Goal: Transaction & Acquisition: Book appointment/travel/reservation

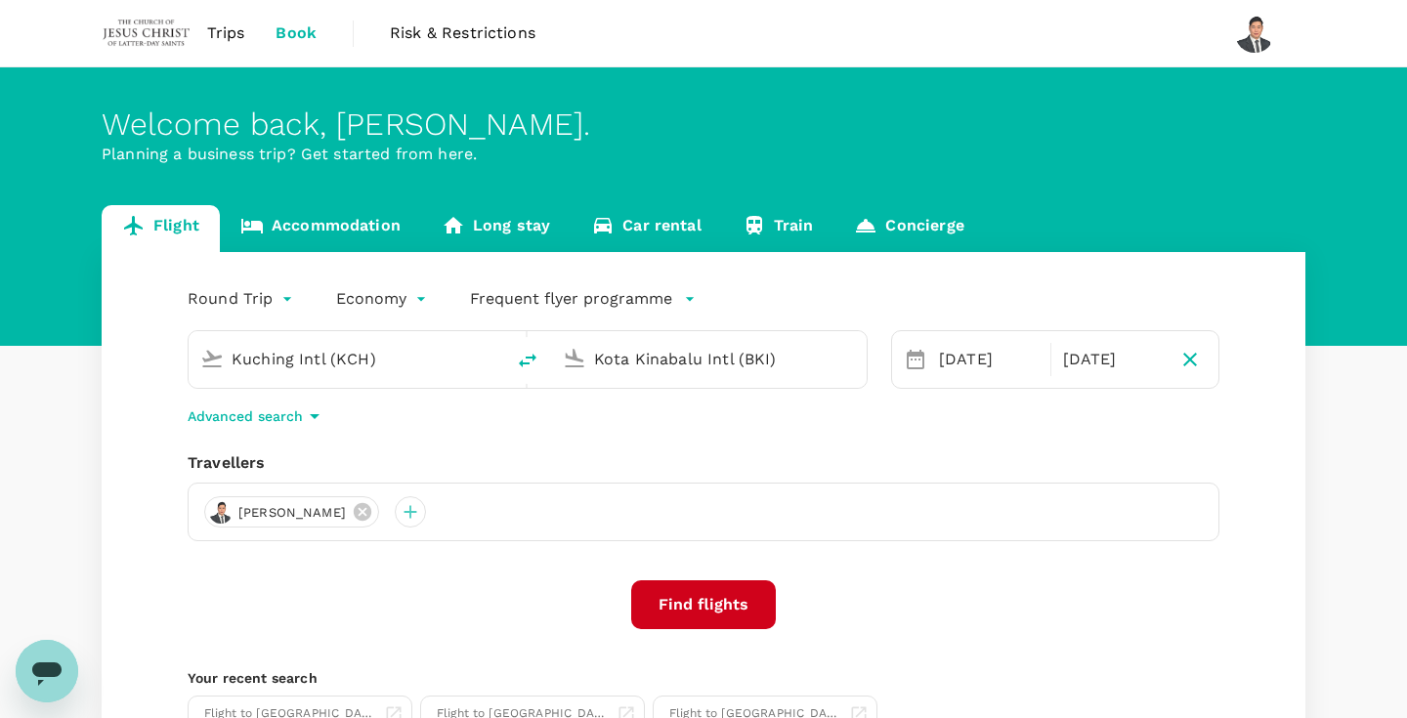
click at [646, 360] on input "Kota Kinabalu Intl (BKI)" at bounding box center [710, 359] width 232 height 30
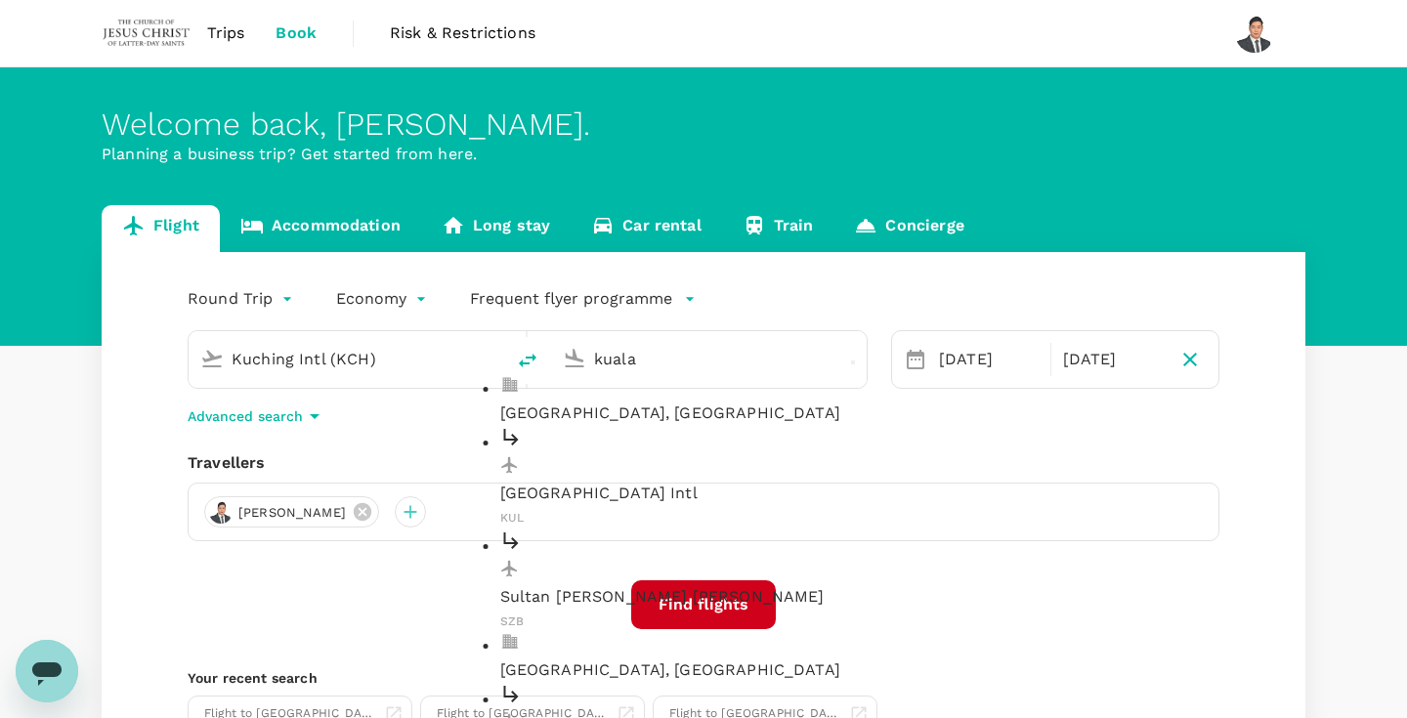
click at [646, 482] on p "[GEOGRAPHIC_DATA] Intl" at bounding box center [725, 493] width 450 height 23
type input "Kuala Lumpur Intl ([GEOGRAPHIC_DATA])"
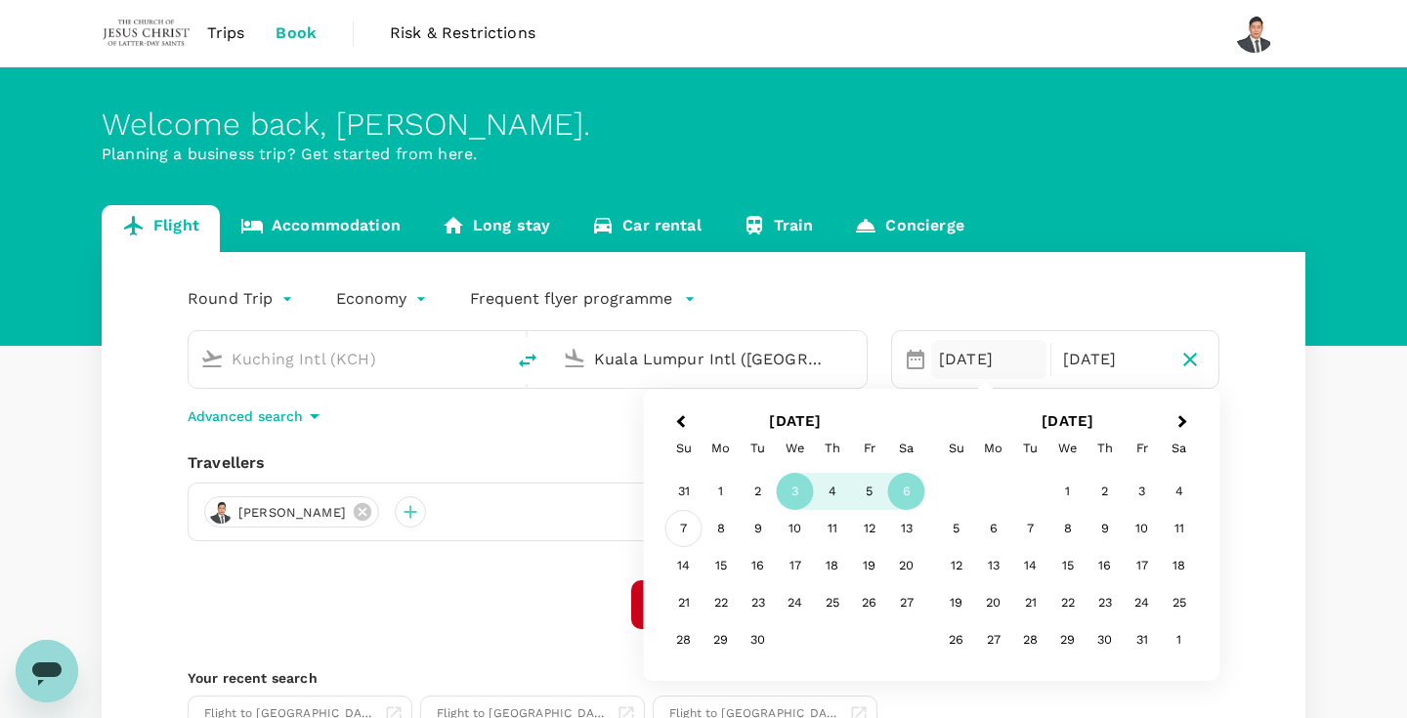
click at [681, 527] on div "7" at bounding box center [684, 528] width 37 height 37
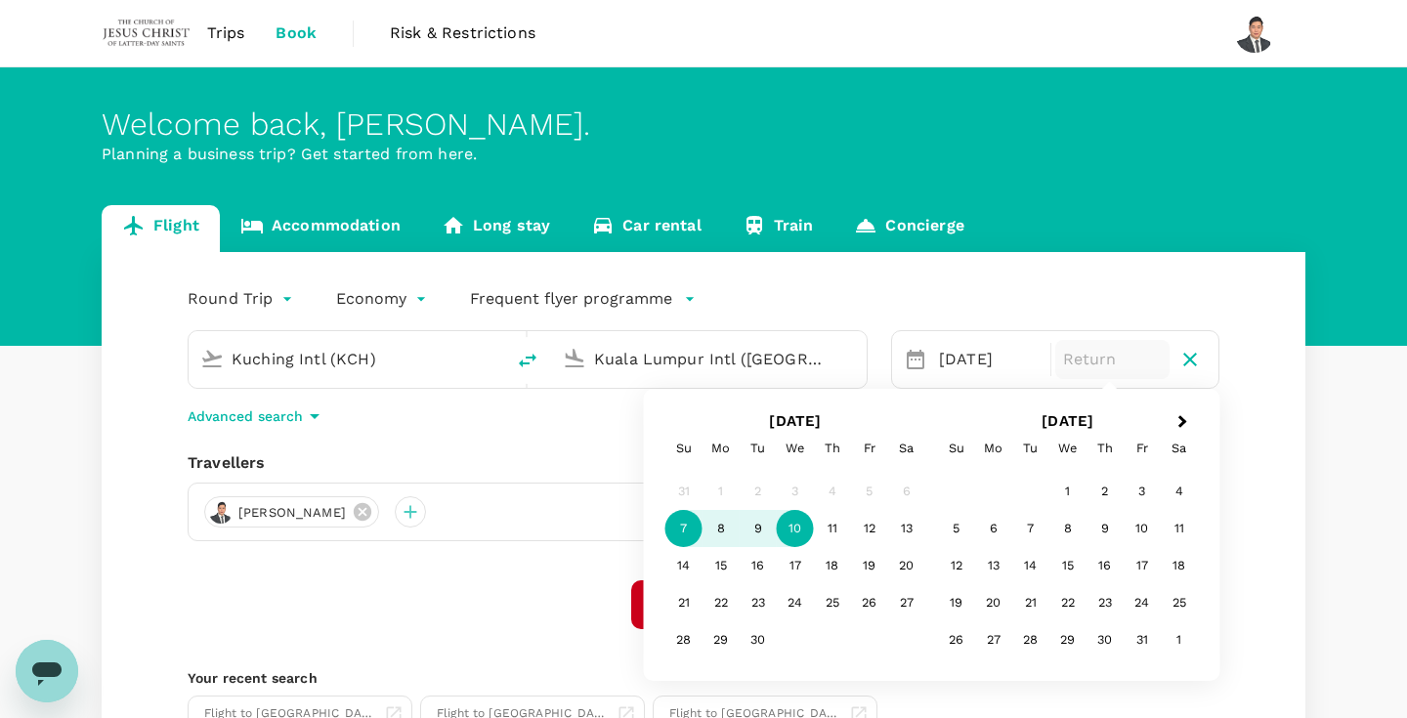
click at [803, 540] on div "10" at bounding box center [795, 528] width 37 height 37
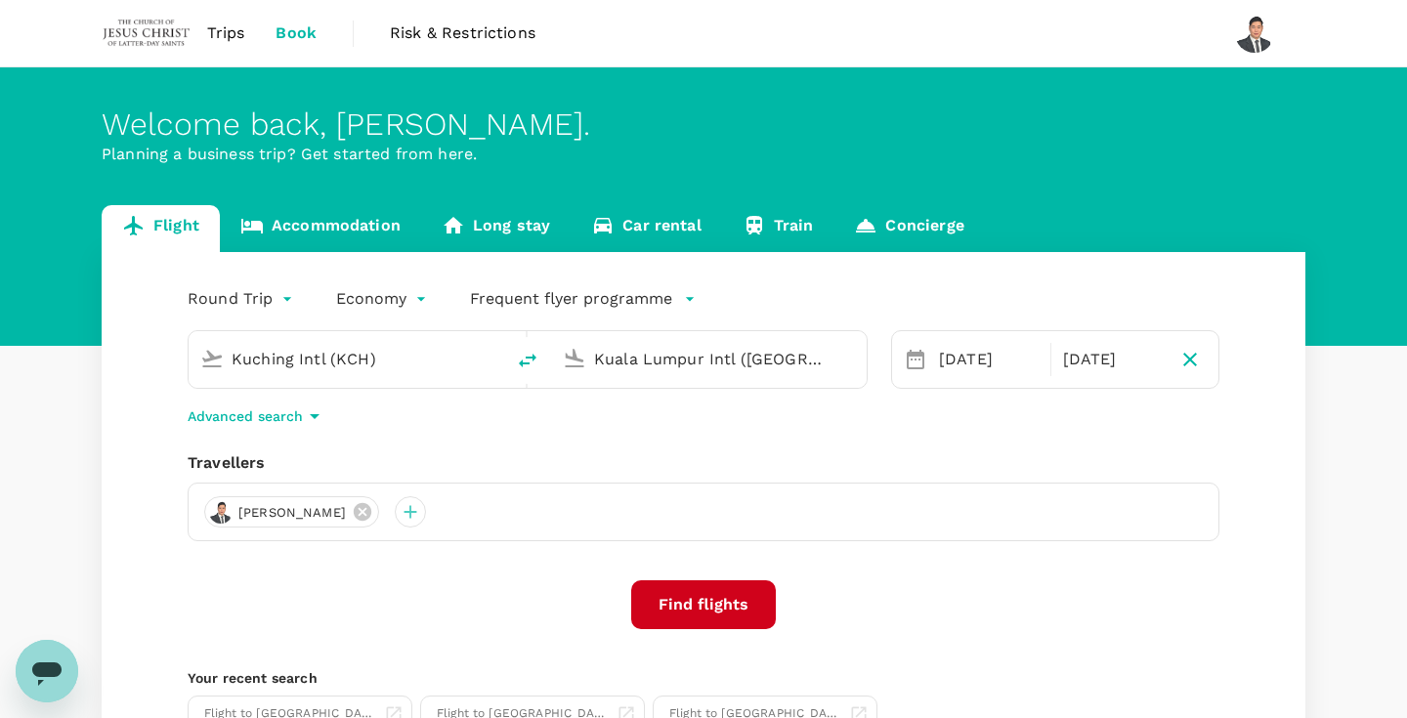
click at [710, 618] on button "Find flights" at bounding box center [703, 605] width 145 height 49
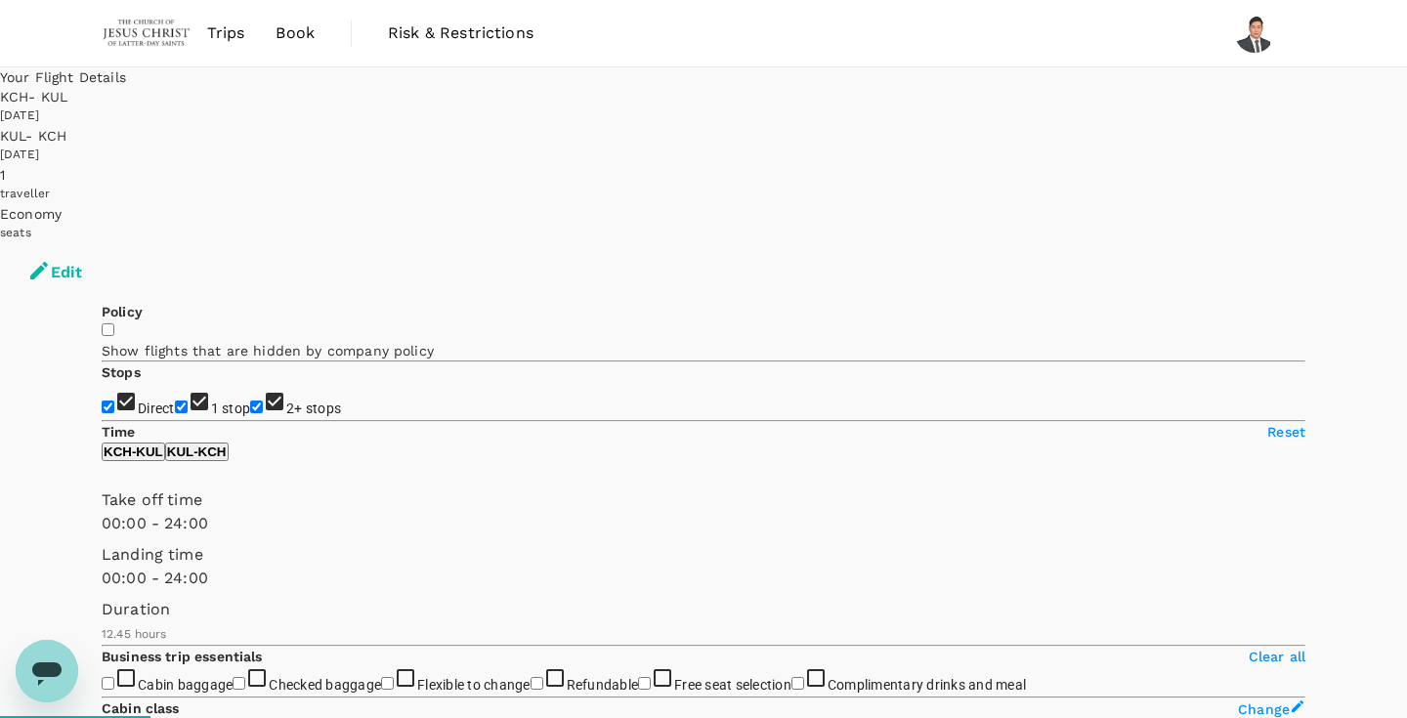
type input "MYR"
type input "1440"
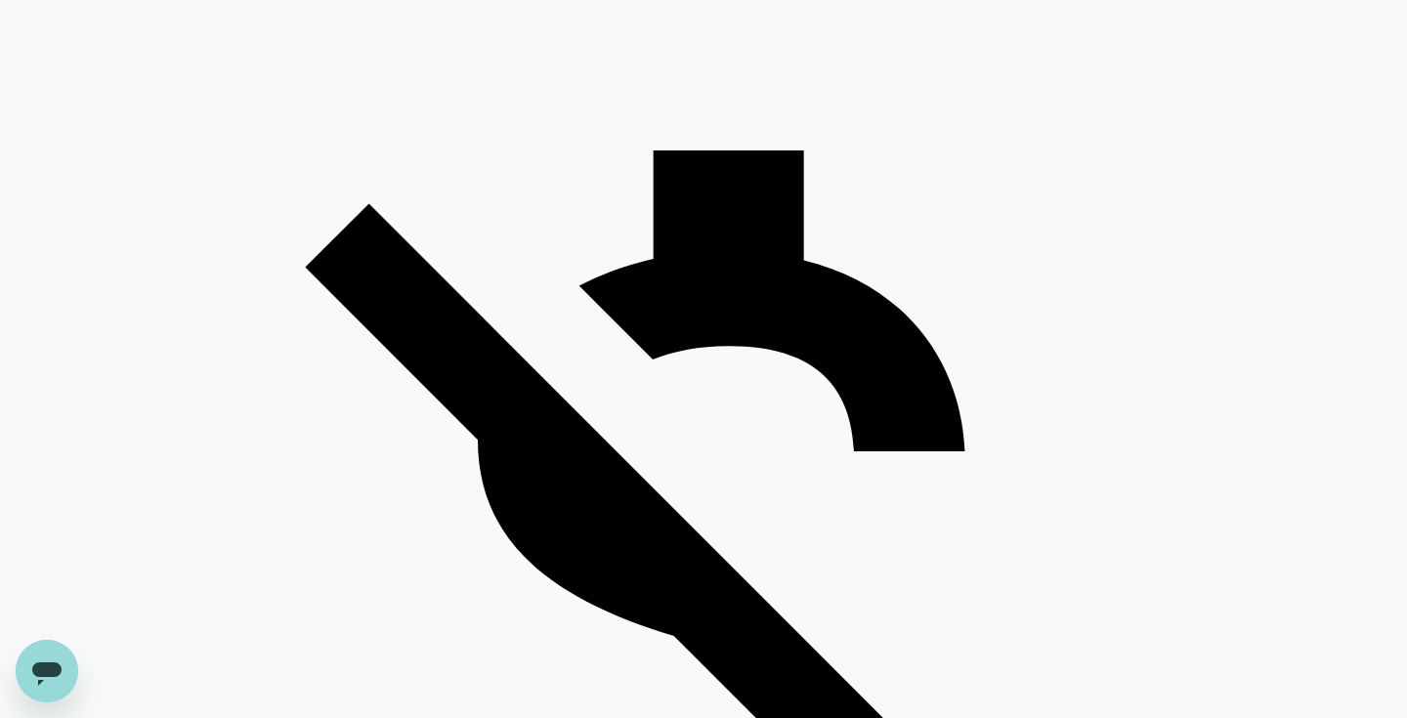
scroll to position [1561, 0]
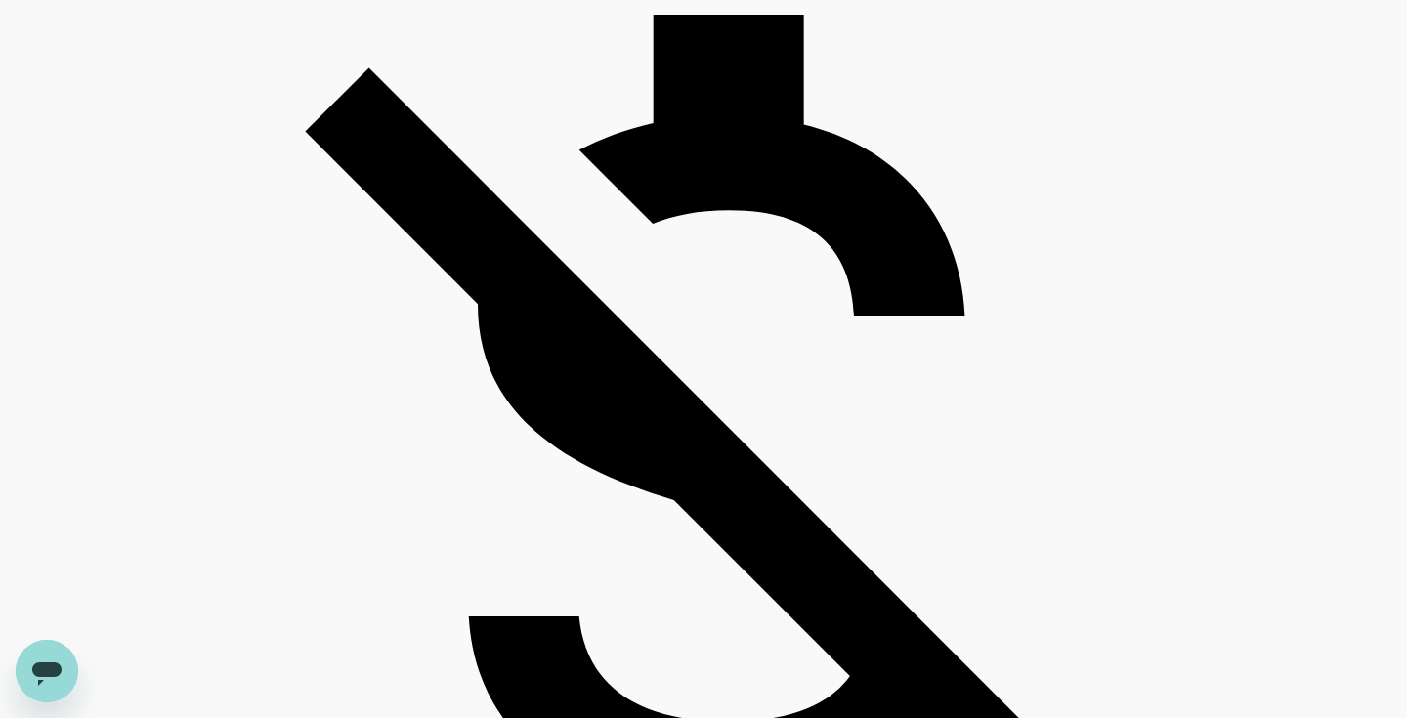
type input "965"
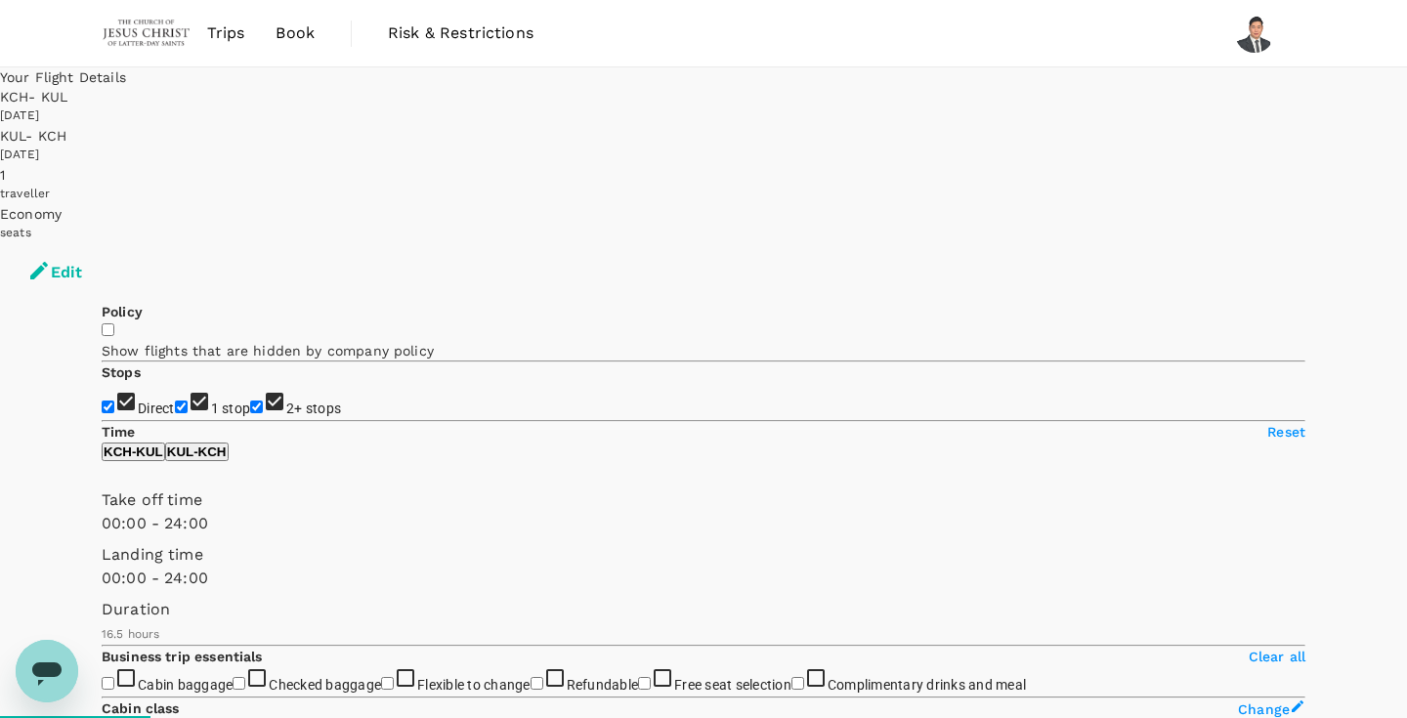
scroll to position [0, 0]
type input "840"
drag, startPoint x: 105, startPoint y: 575, endPoint x: 278, endPoint y: 578, distance: 173.0
click at [102, 536] on span at bounding box center [102, 536] width 0 height 0
type input "990"
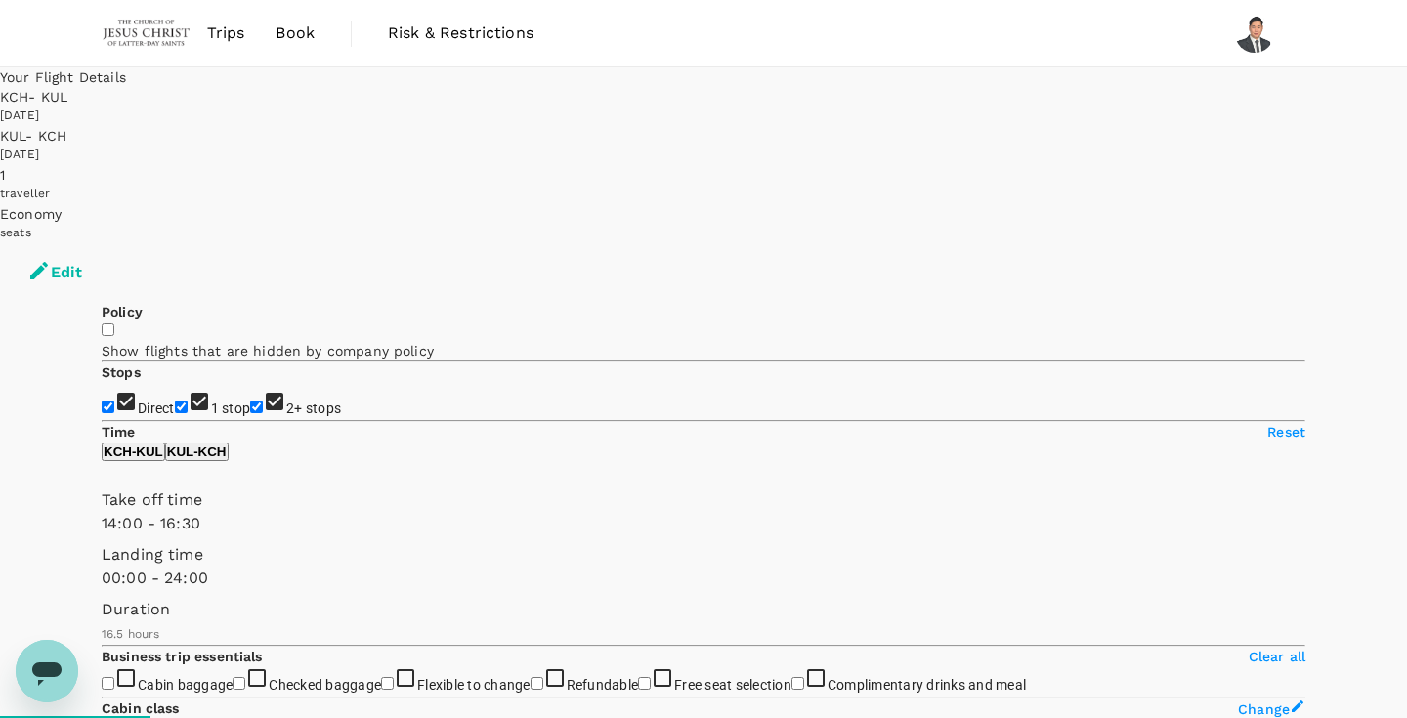
drag, startPoint x: 414, startPoint y: 581, endPoint x: 307, endPoint y: 586, distance: 107.7
click at [102, 536] on span at bounding box center [102, 536] width 0 height 0
type input "780"
click at [102, 536] on span at bounding box center [102, 536] width 0 height 0
type input "930"
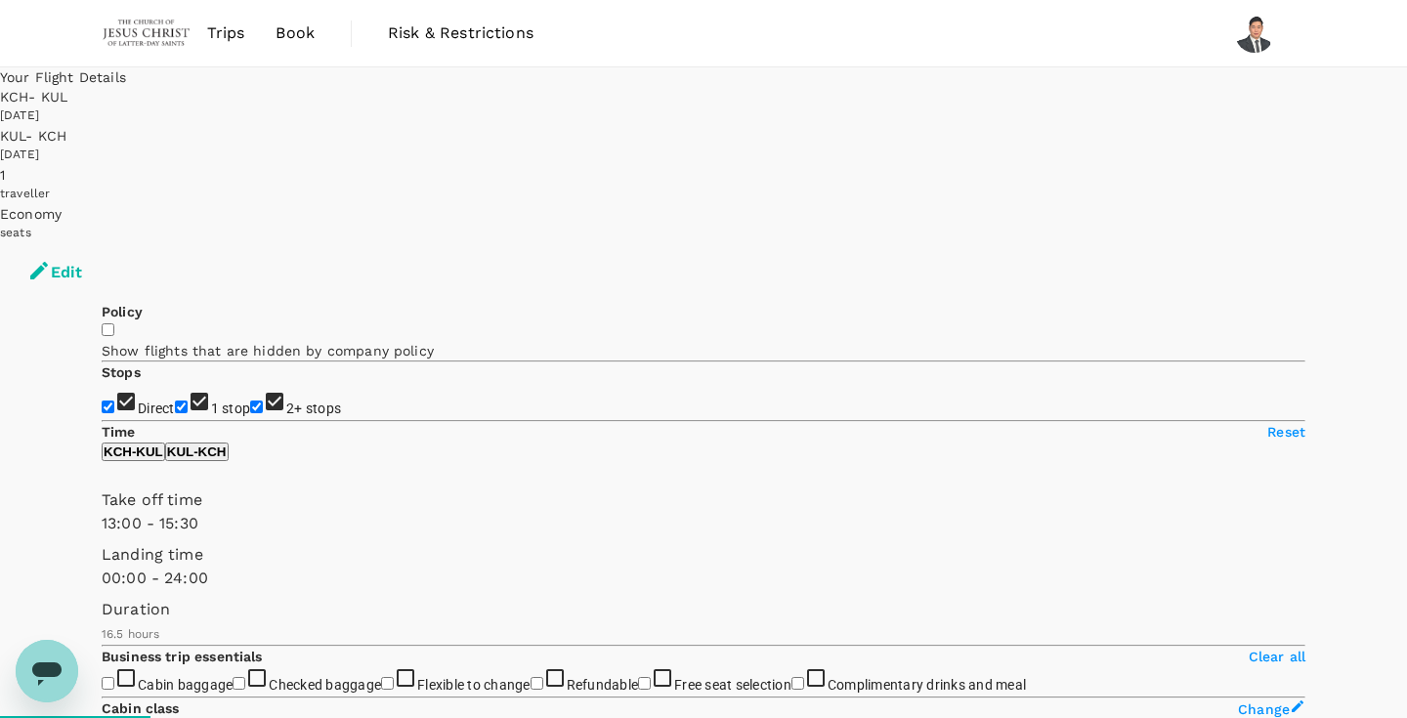
drag, startPoint x: 311, startPoint y: 583, endPoint x: 295, endPoint y: 583, distance: 15.6
click at [102, 536] on span at bounding box center [102, 536] width 0 height 0
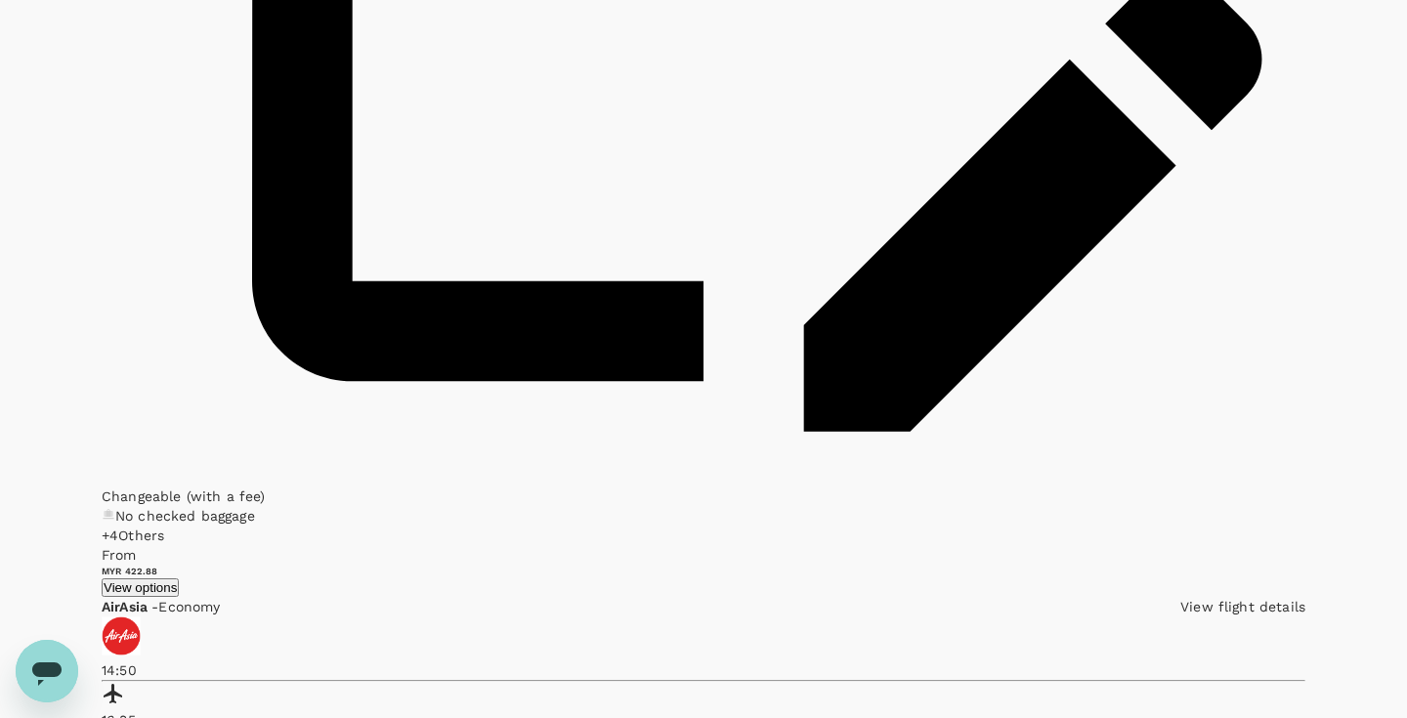
scroll to position [3379, 0]
